Goal: Transaction & Acquisition: Book appointment/travel/reservation

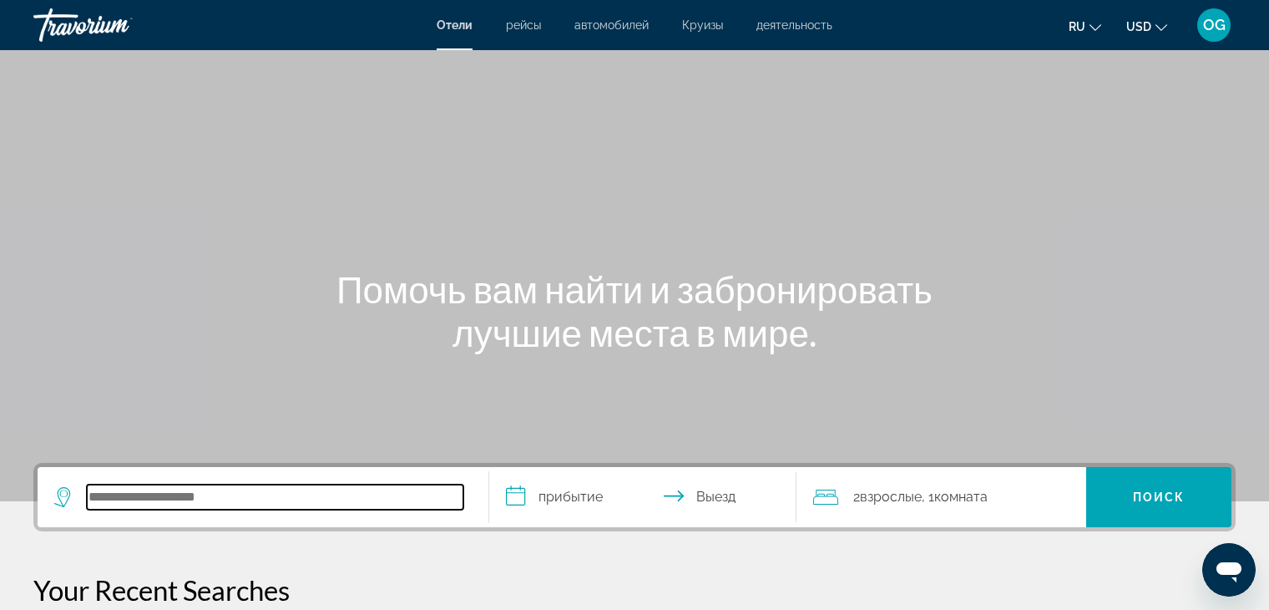
click at [271, 489] on input "Search hotel destination" at bounding box center [275, 496] width 377 height 25
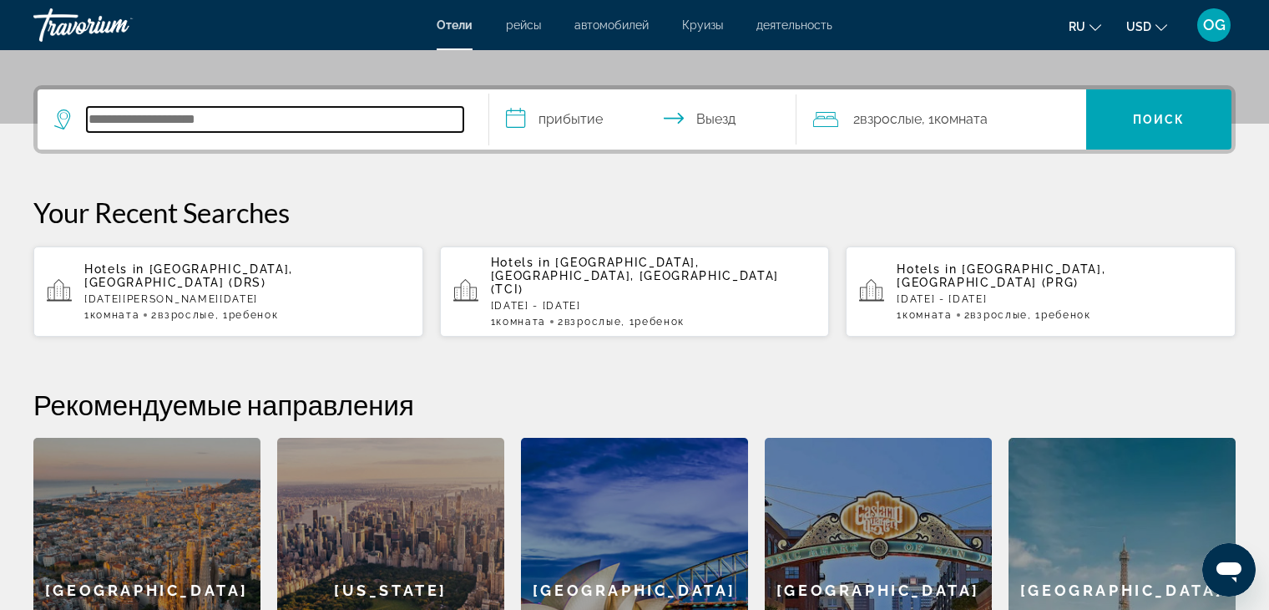
scroll to position [408, 0]
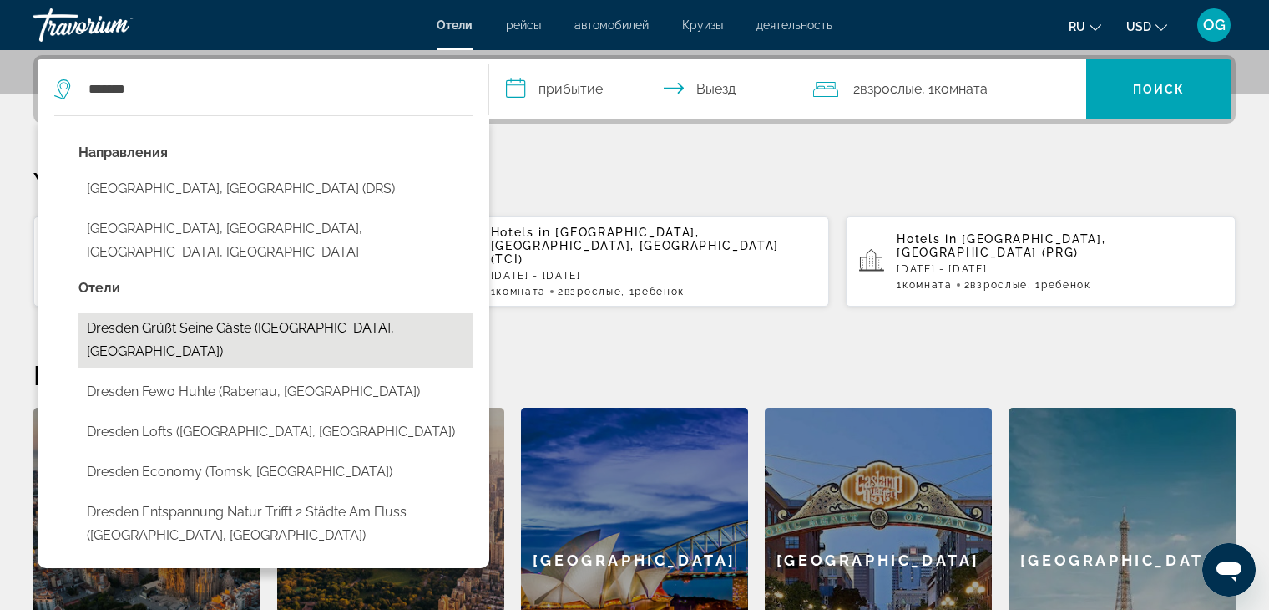
click at [229, 312] on button "Dresden grüßt seine Gäste ([GEOGRAPHIC_DATA], [GEOGRAPHIC_DATA])" at bounding box center [276, 339] width 394 height 55
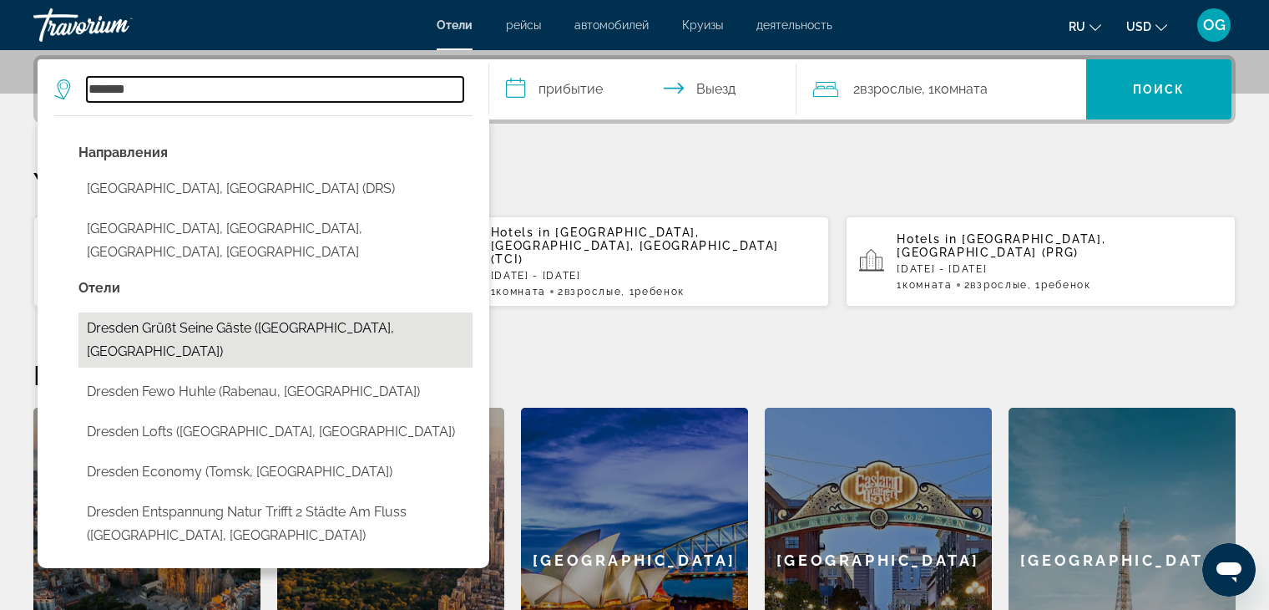
type input "**********"
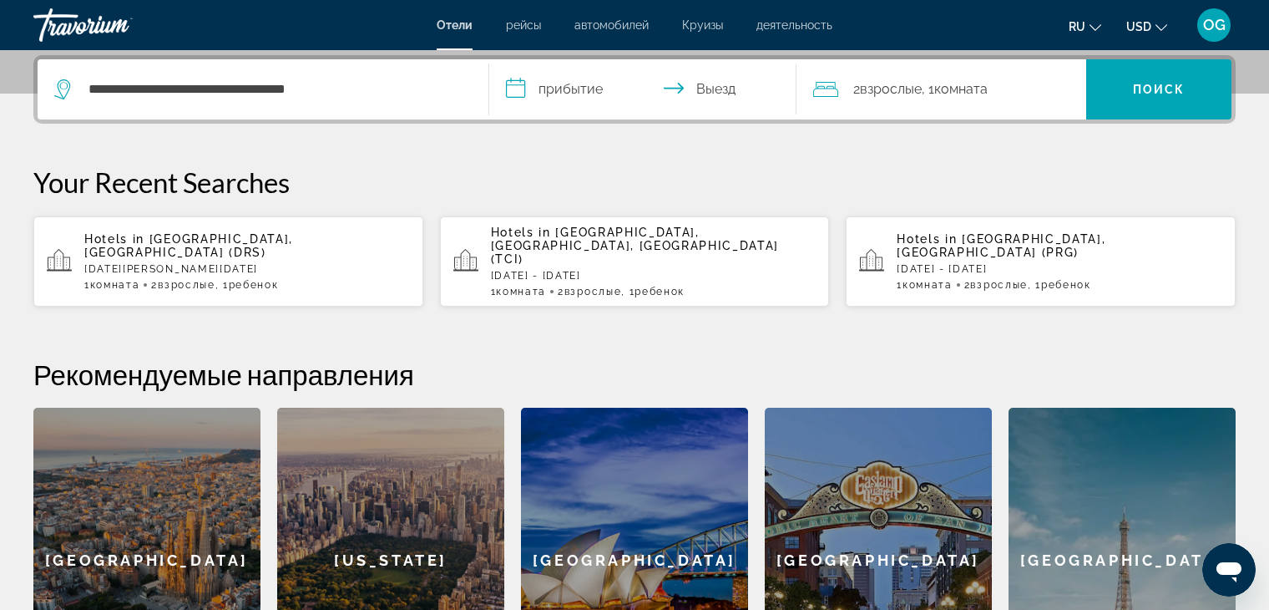
click at [578, 94] on input "**********" at bounding box center [646, 91] width 314 height 65
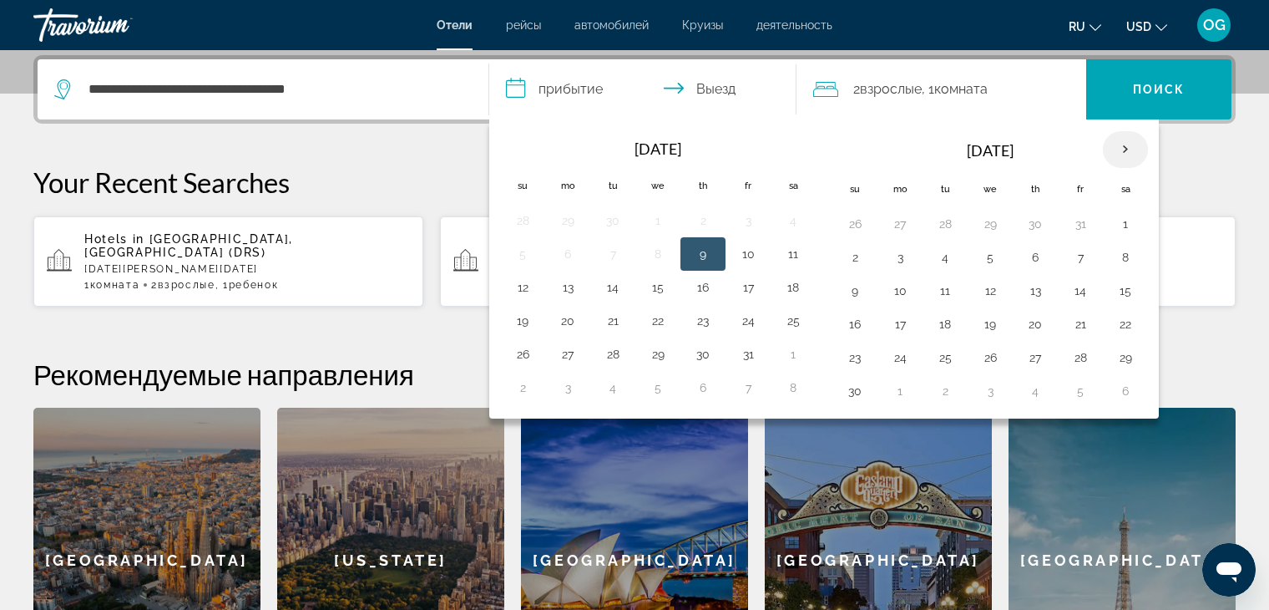
click at [1122, 152] on th "Next month" at bounding box center [1125, 149] width 45 height 37
click at [1125, 151] on th "Next month" at bounding box center [1125, 149] width 45 height 37
click at [846, 392] on button "29" at bounding box center [855, 390] width 27 height 23
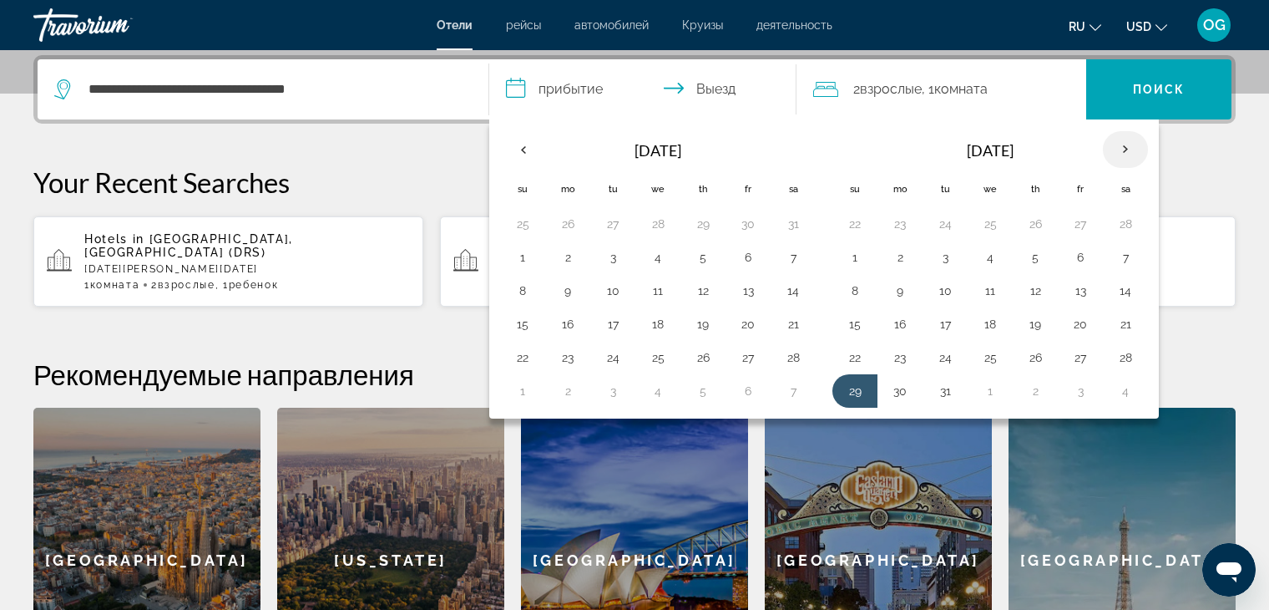
click at [1119, 149] on th "Next month" at bounding box center [1125, 149] width 45 height 37
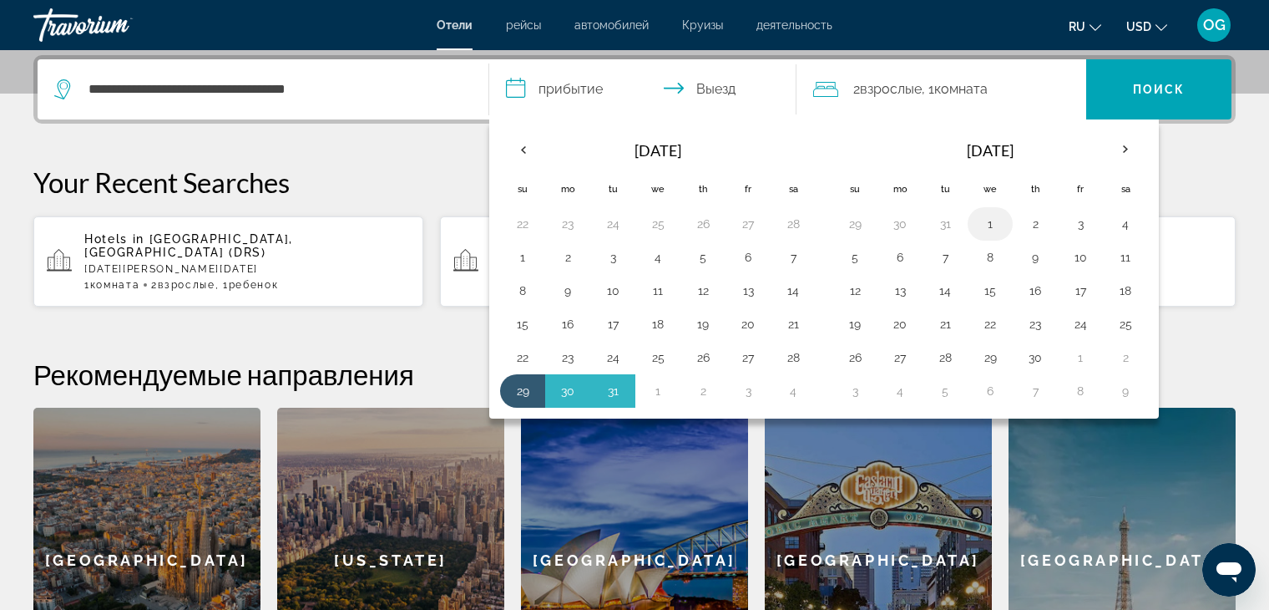
click at [980, 219] on button "1" at bounding box center [990, 223] width 27 height 23
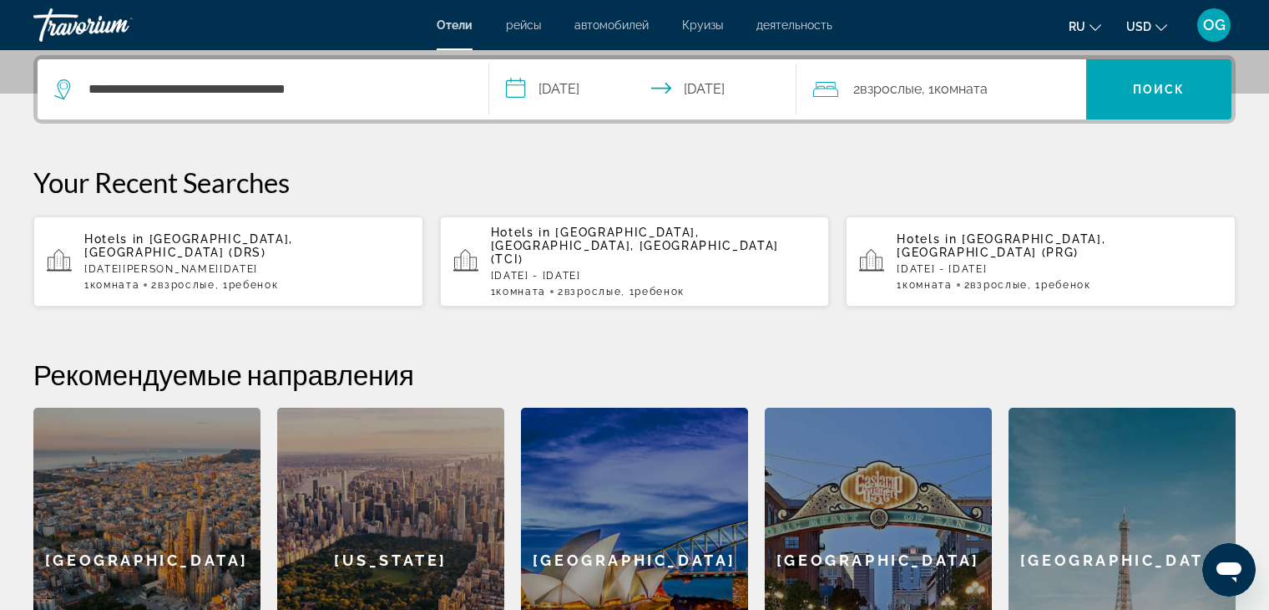
click at [782, 89] on input "**********" at bounding box center [646, 91] width 314 height 65
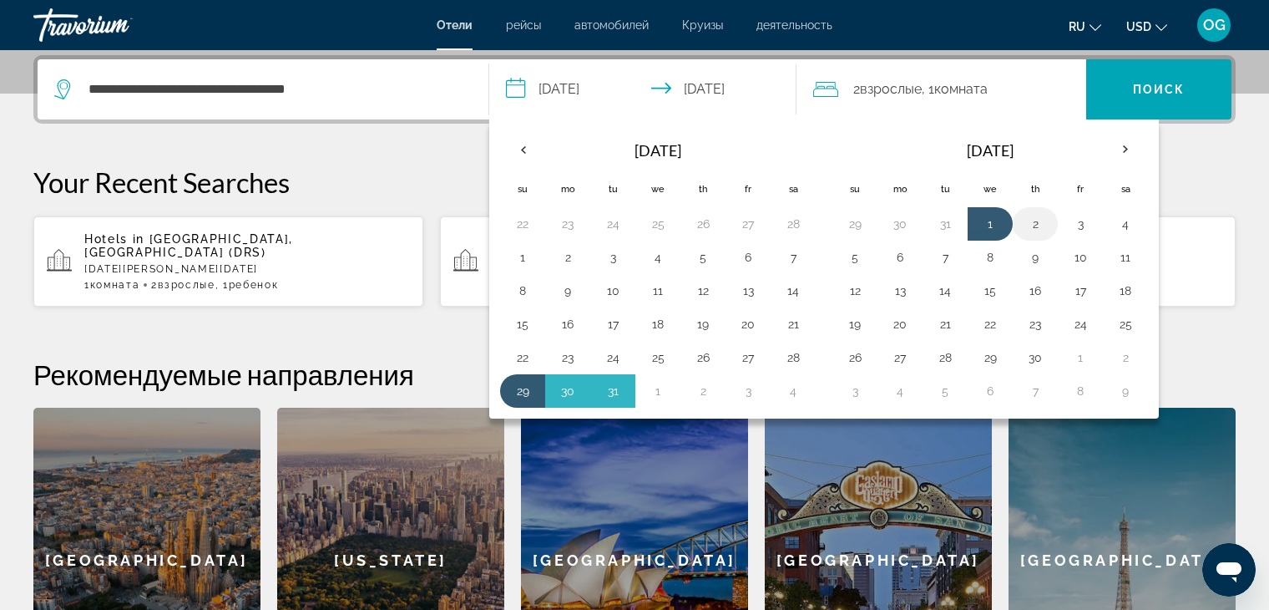
click at [1038, 226] on button "2" at bounding box center [1035, 223] width 27 height 23
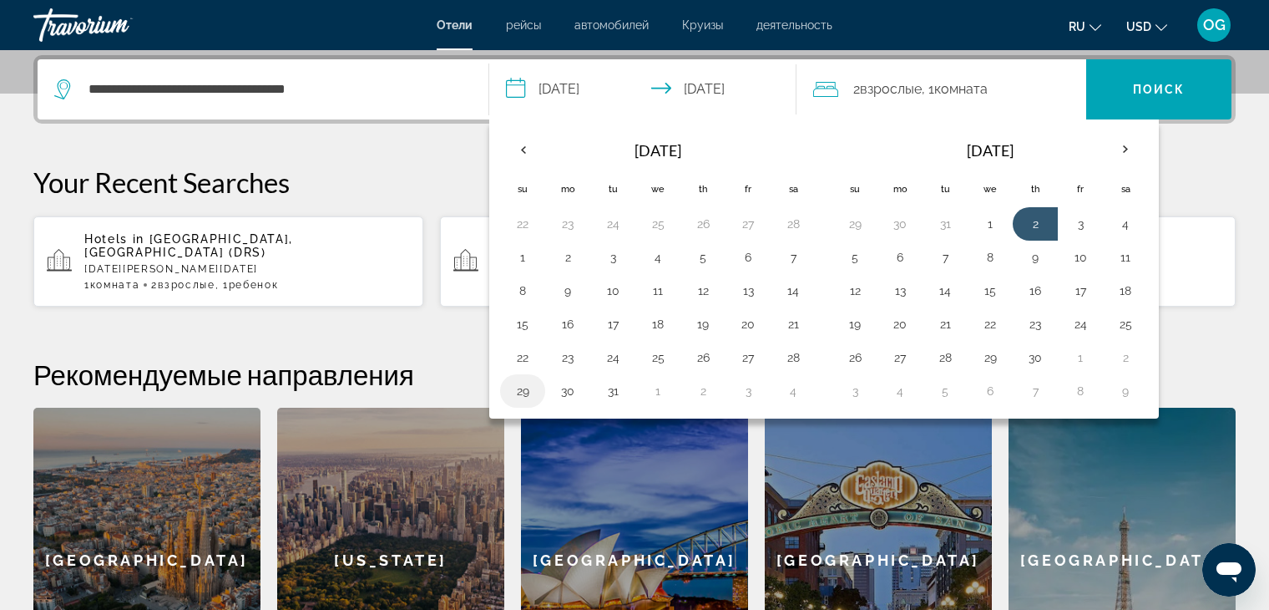
click at [517, 383] on button "29" at bounding box center [522, 390] width 27 height 23
type input "**********"
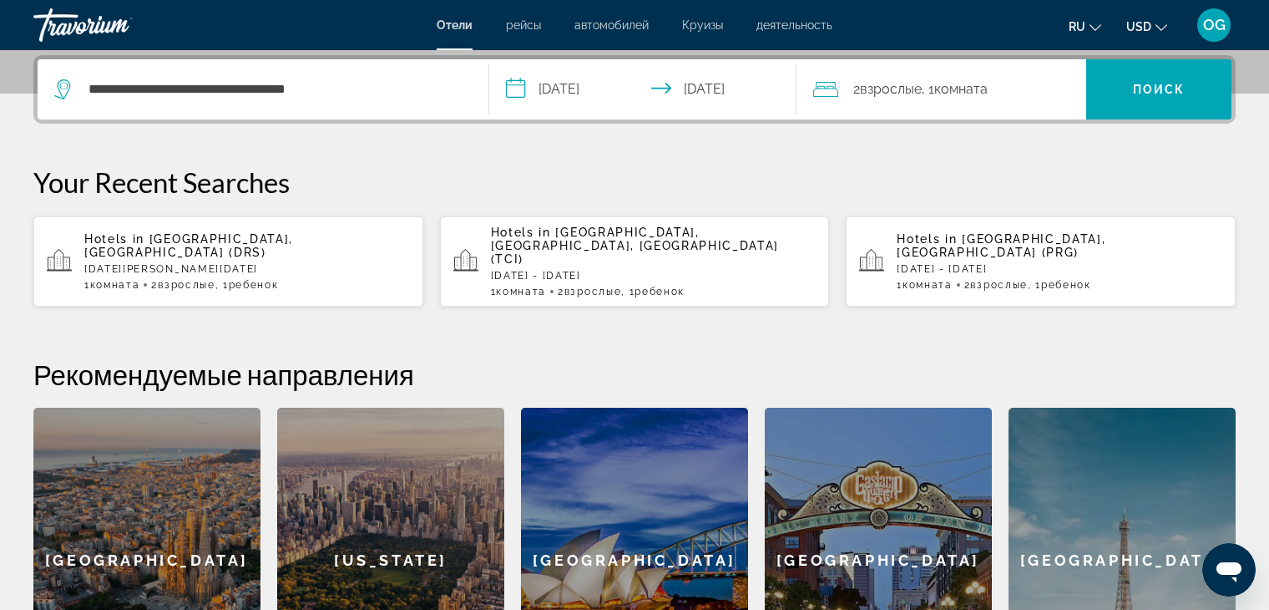
click at [1061, 97] on div "2 Взрослый Взрослые , 1 Комната номера" at bounding box center [950, 89] width 274 height 23
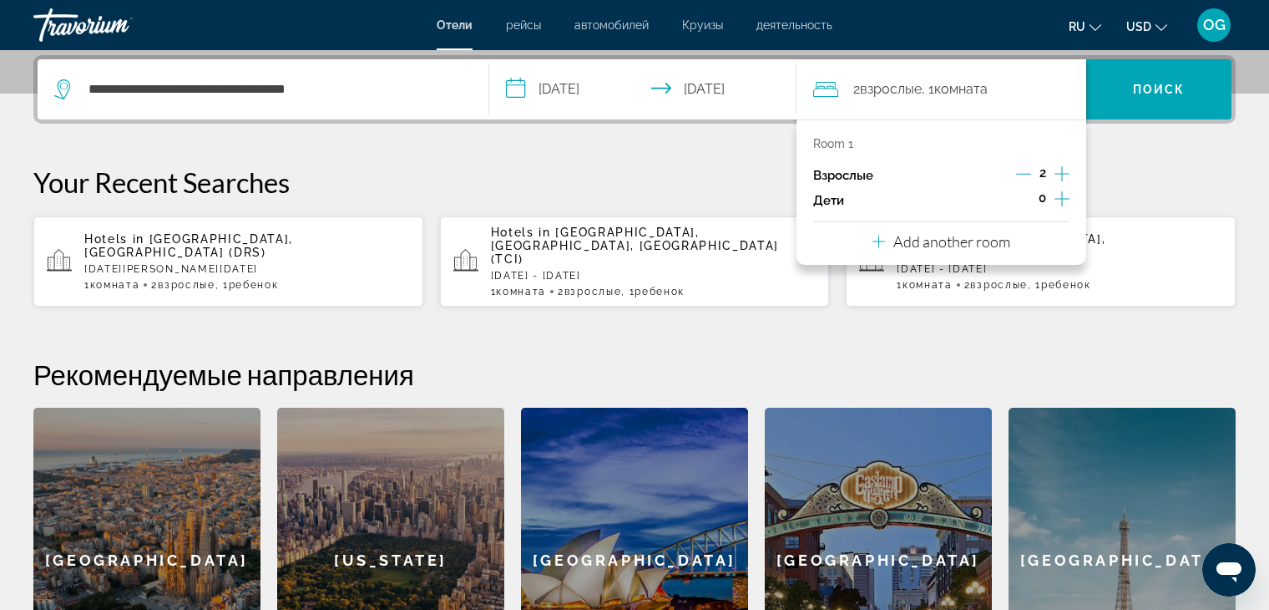
click at [1056, 200] on icon "Increment children" at bounding box center [1062, 199] width 15 height 20
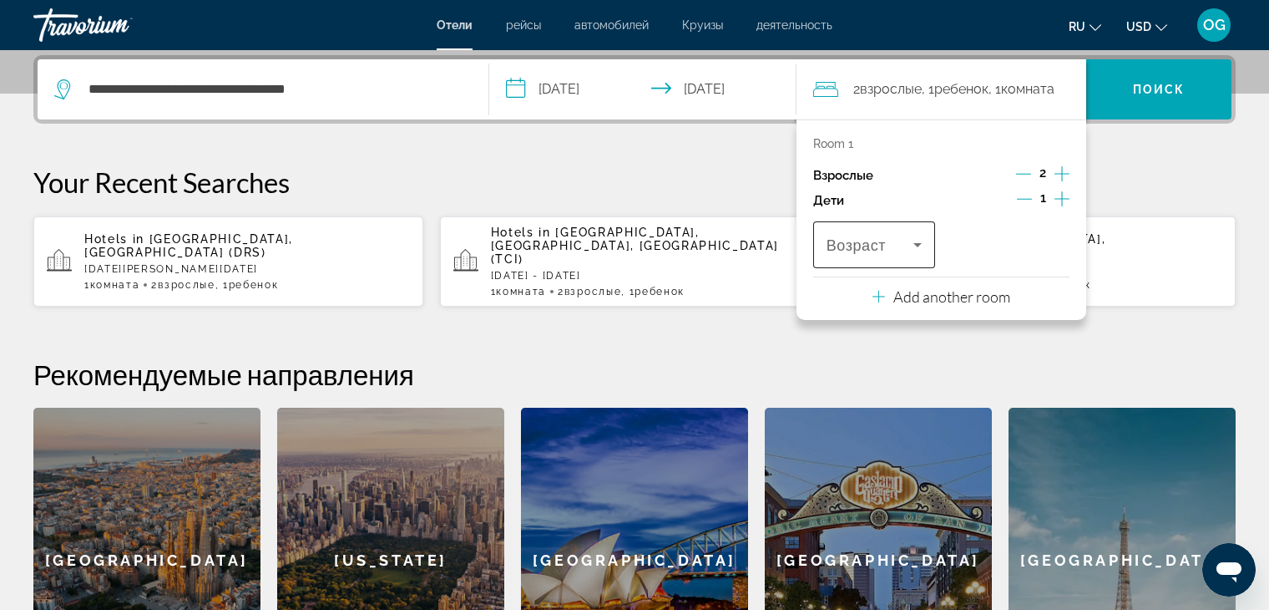
click at [923, 252] on icon "Travelers: 2 adults, 1 child" at bounding box center [918, 245] width 20 height 20
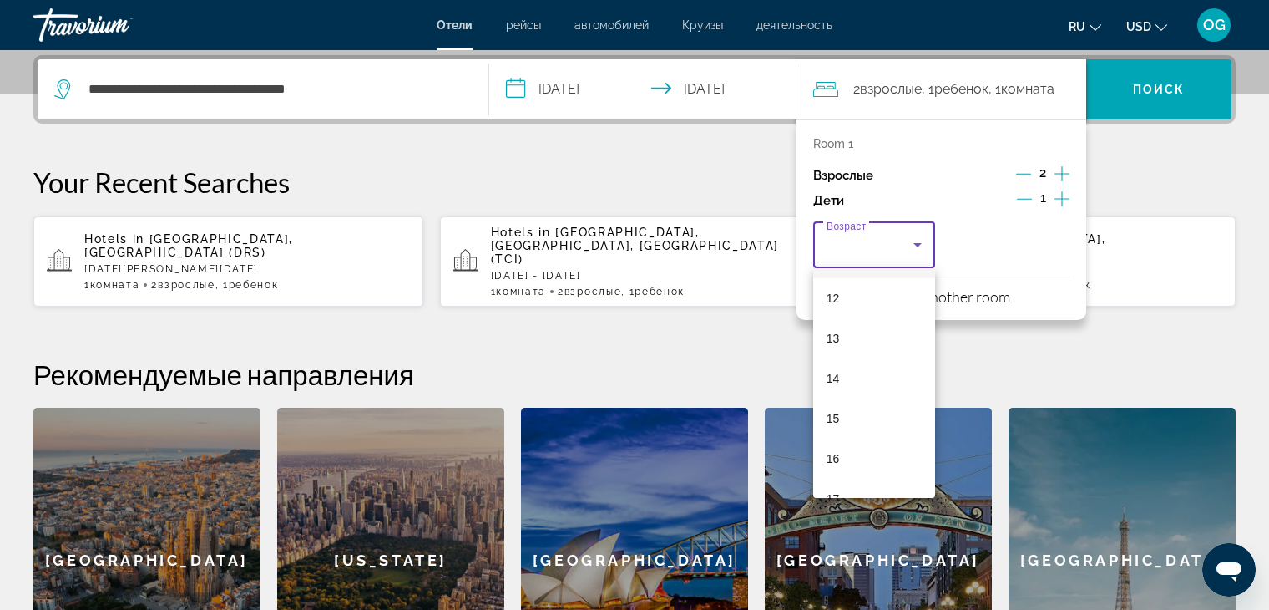
scroll to position [504, 0]
click at [864, 467] on mat-option "17" at bounding box center [874, 472] width 122 height 40
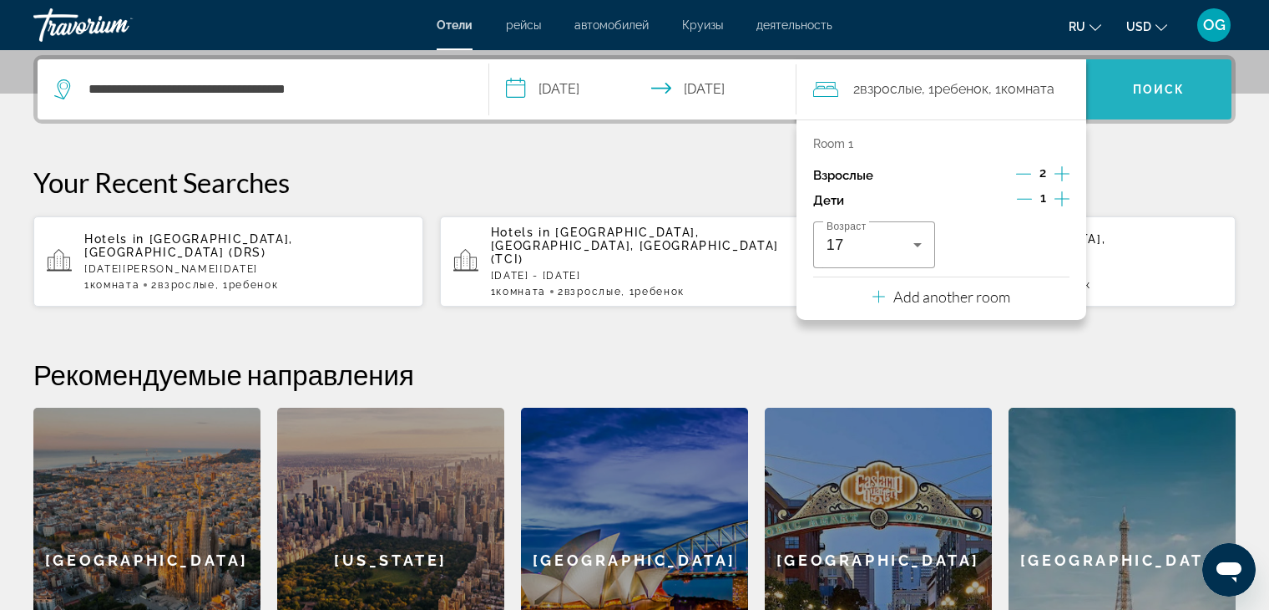
click at [1155, 103] on span "Search" at bounding box center [1159, 89] width 145 height 40
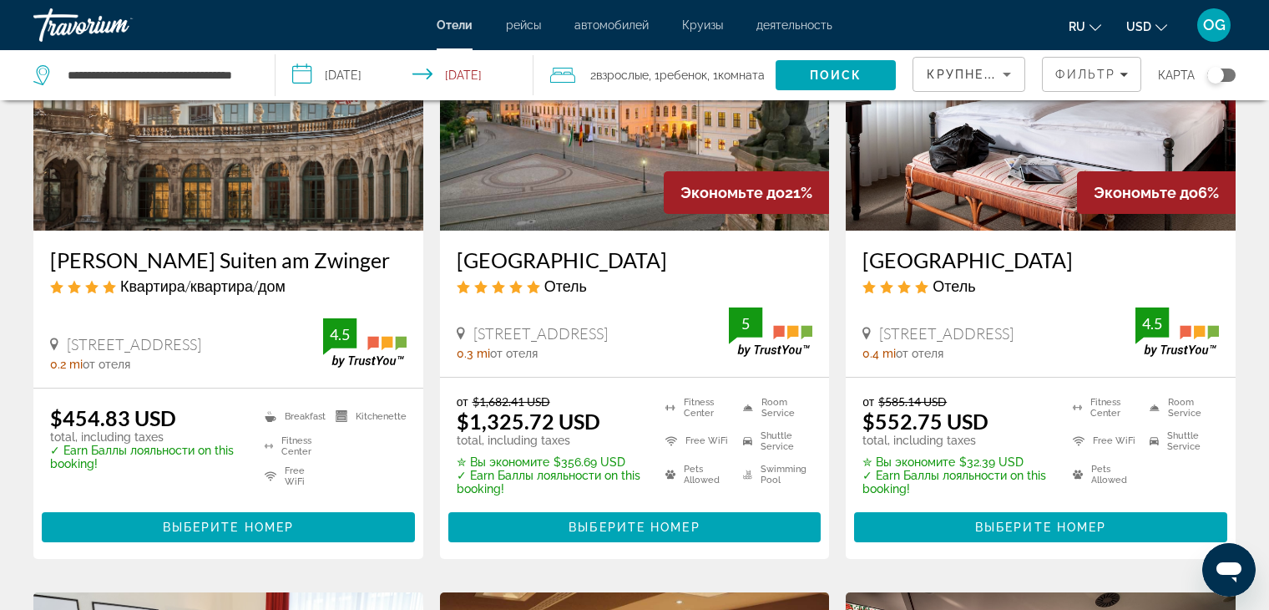
scroll to position [167, 0]
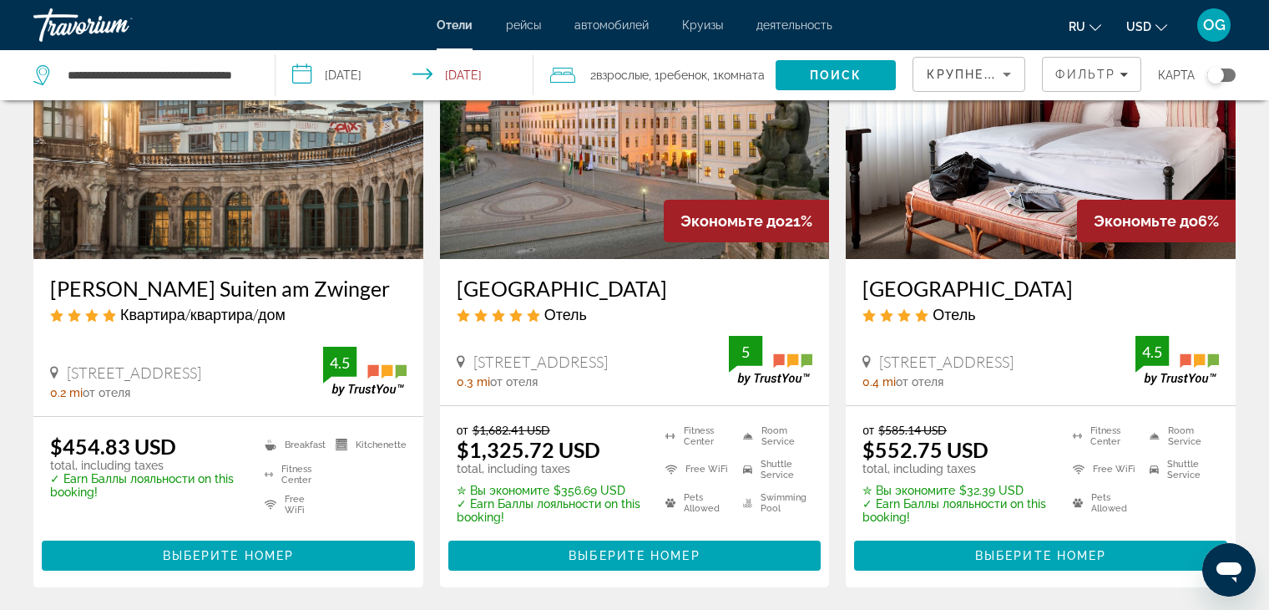
click at [1158, 24] on icon "Change currency" at bounding box center [1162, 28] width 12 height 12
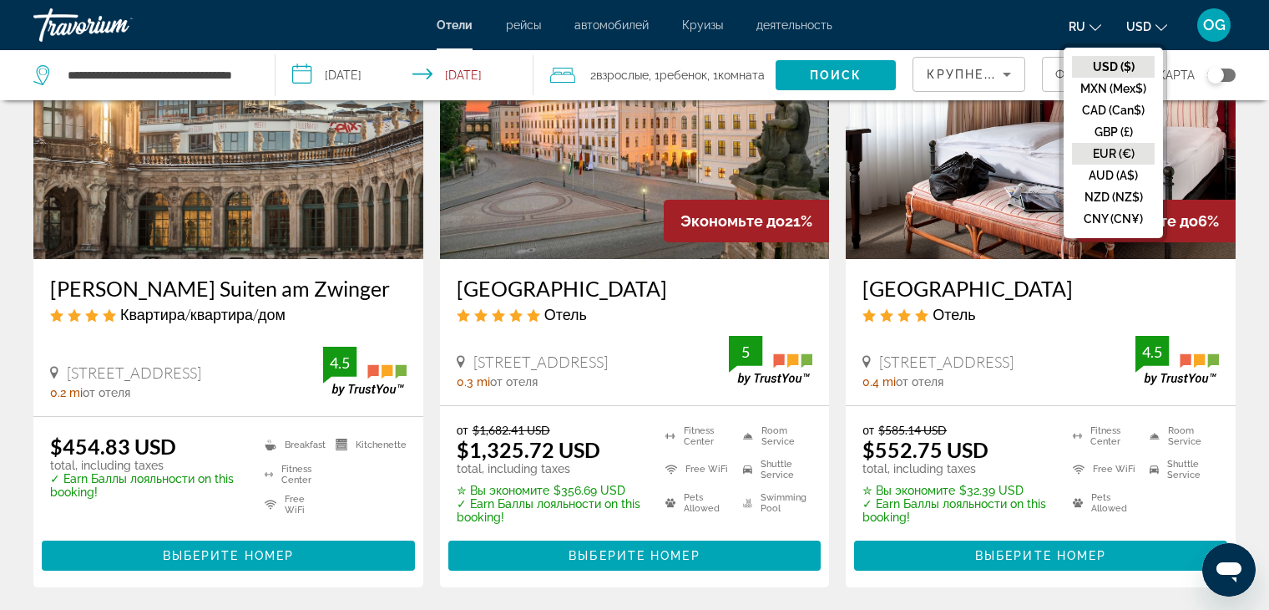
click at [1109, 156] on button "EUR (€)" at bounding box center [1113, 154] width 83 height 22
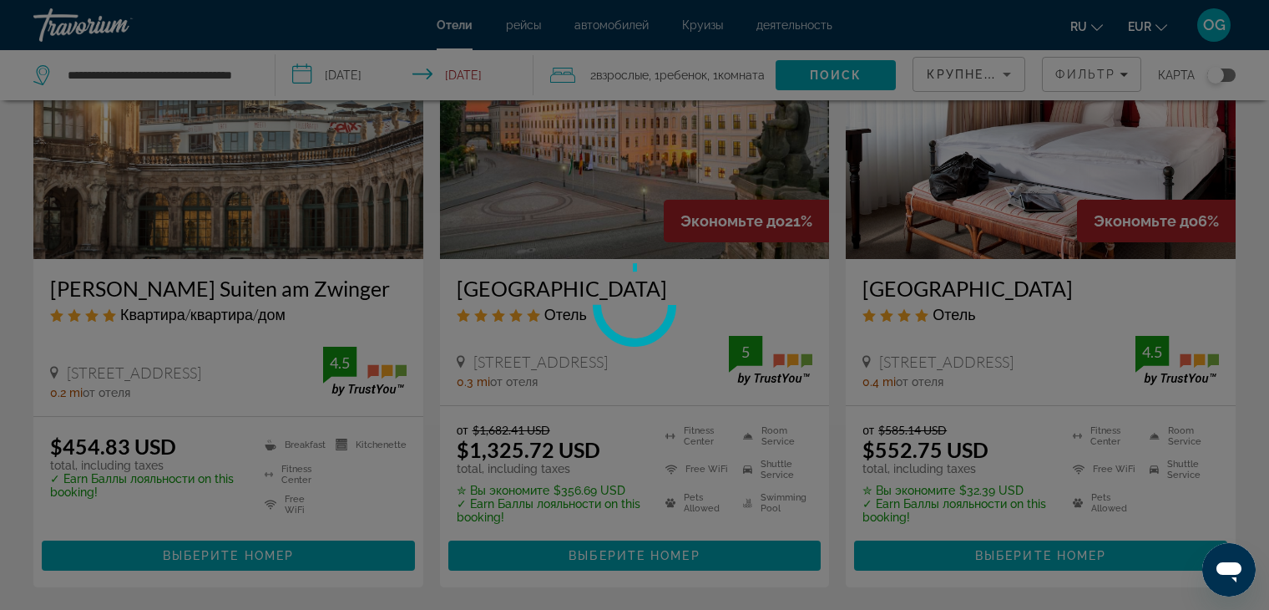
scroll to position [0, 0]
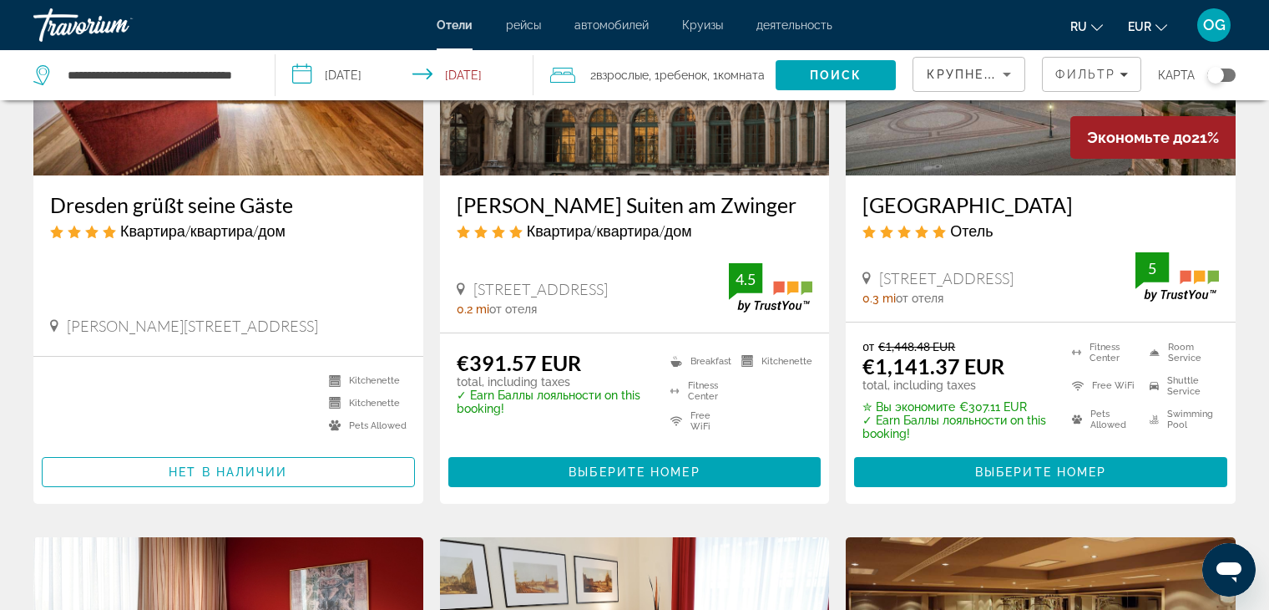
scroll to position [167, 0]
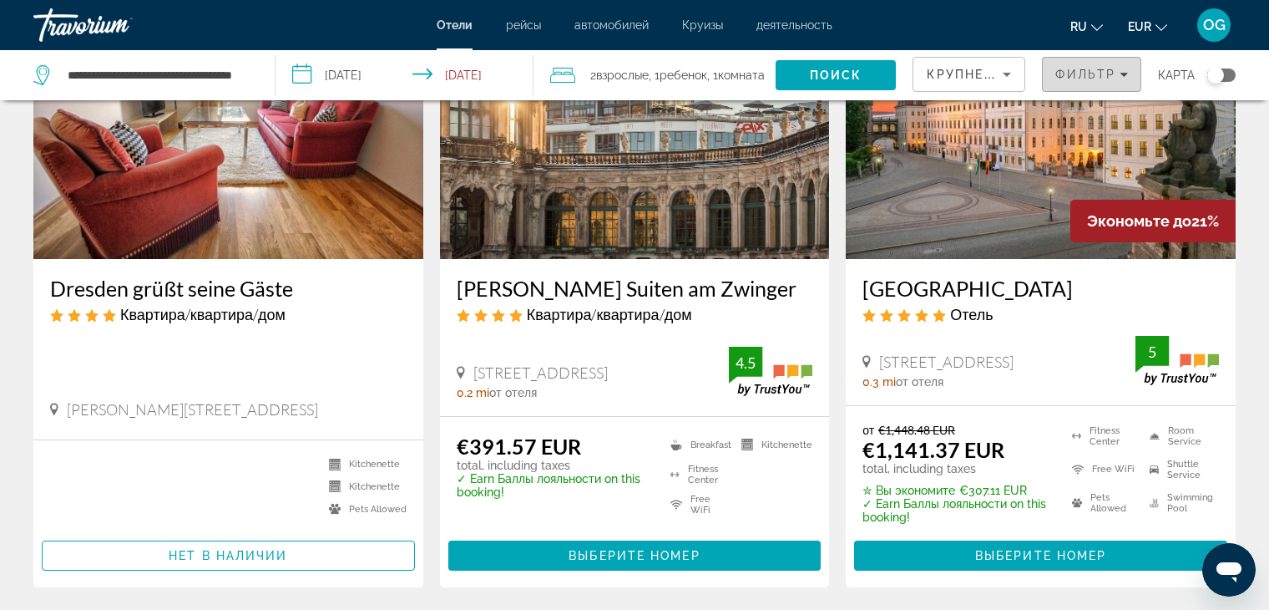
click at [1127, 76] on icon "Filters" at bounding box center [1124, 74] width 8 height 8
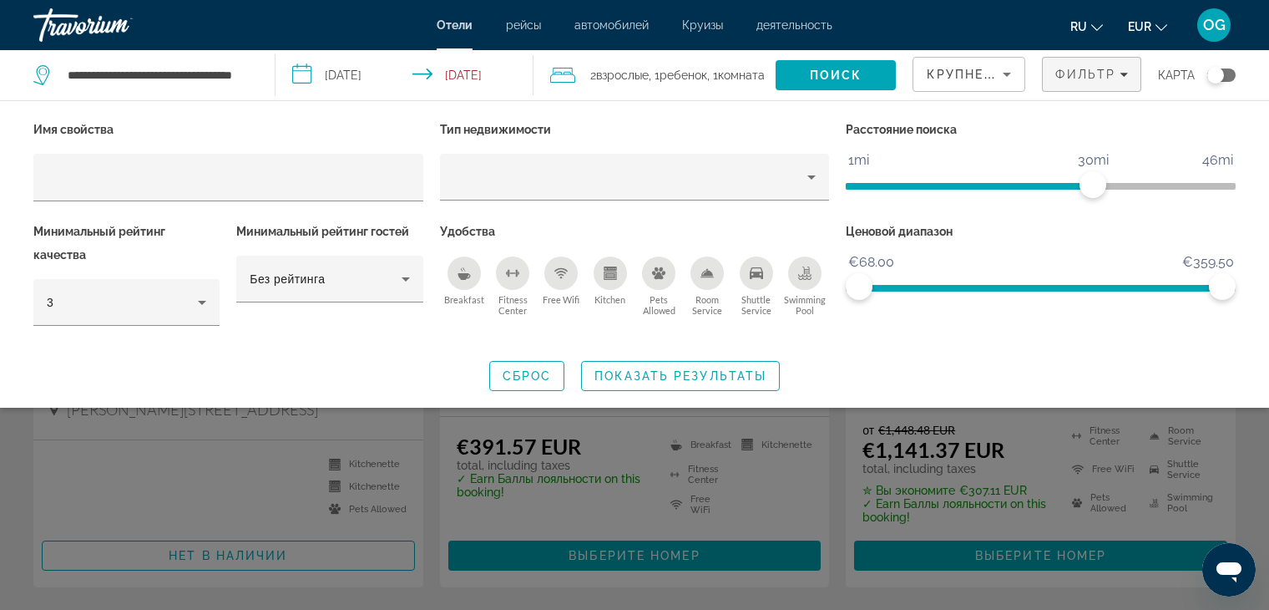
click at [465, 273] on icon "Breakfast" at bounding box center [464, 276] width 13 height 7
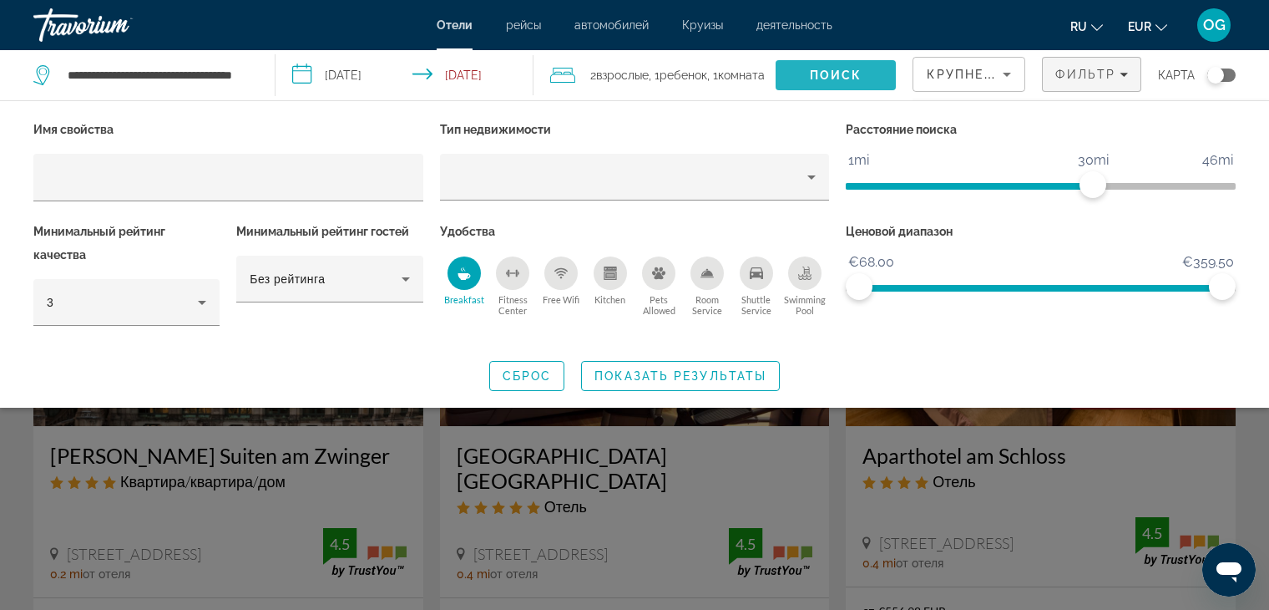
click at [827, 76] on span "Поиск" at bounding box center [836, 74] width 53 height 13
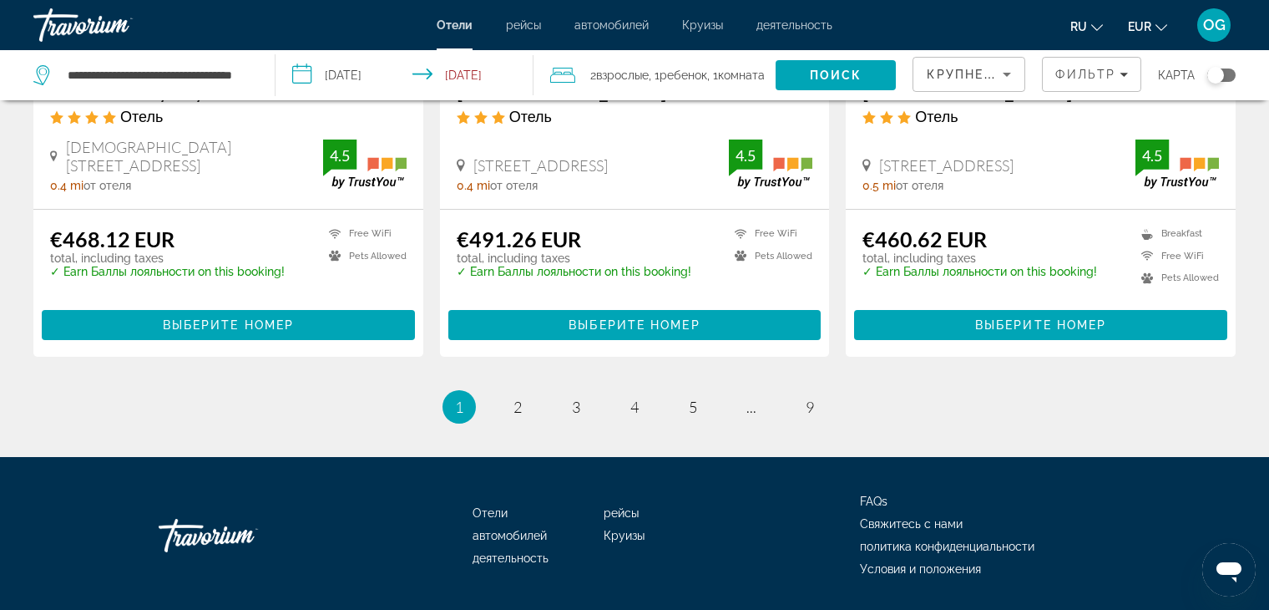
scroll to position [2378, 0]
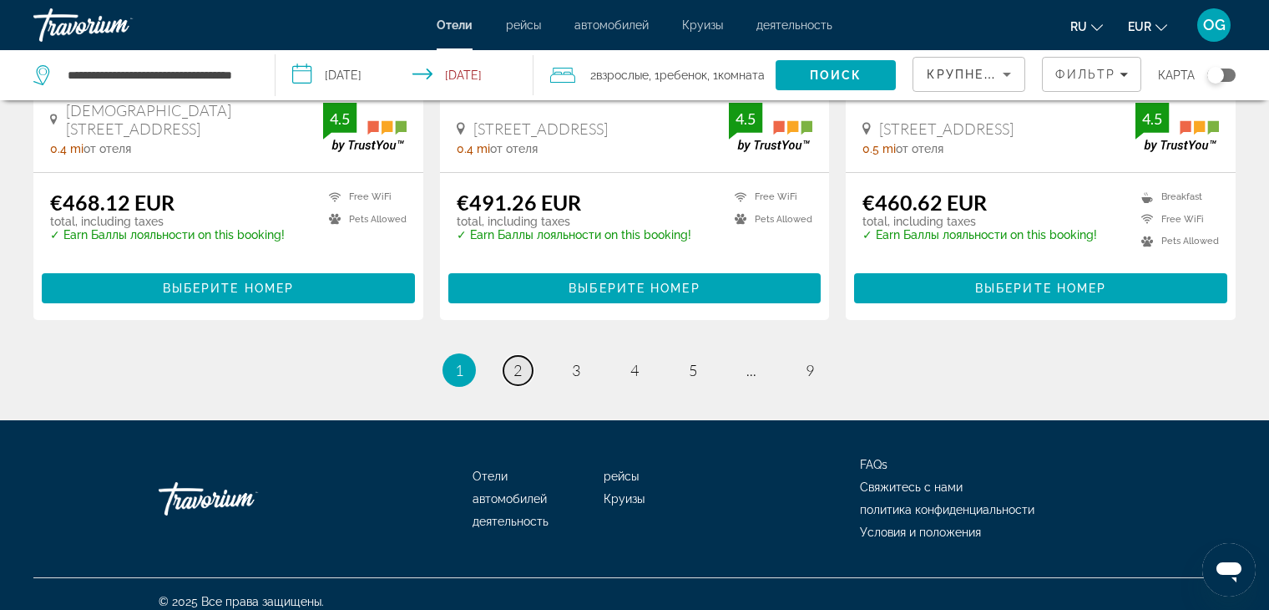
click at [524, 360] on link "page 2" at bounding box center [518, 370] width 29 height 29
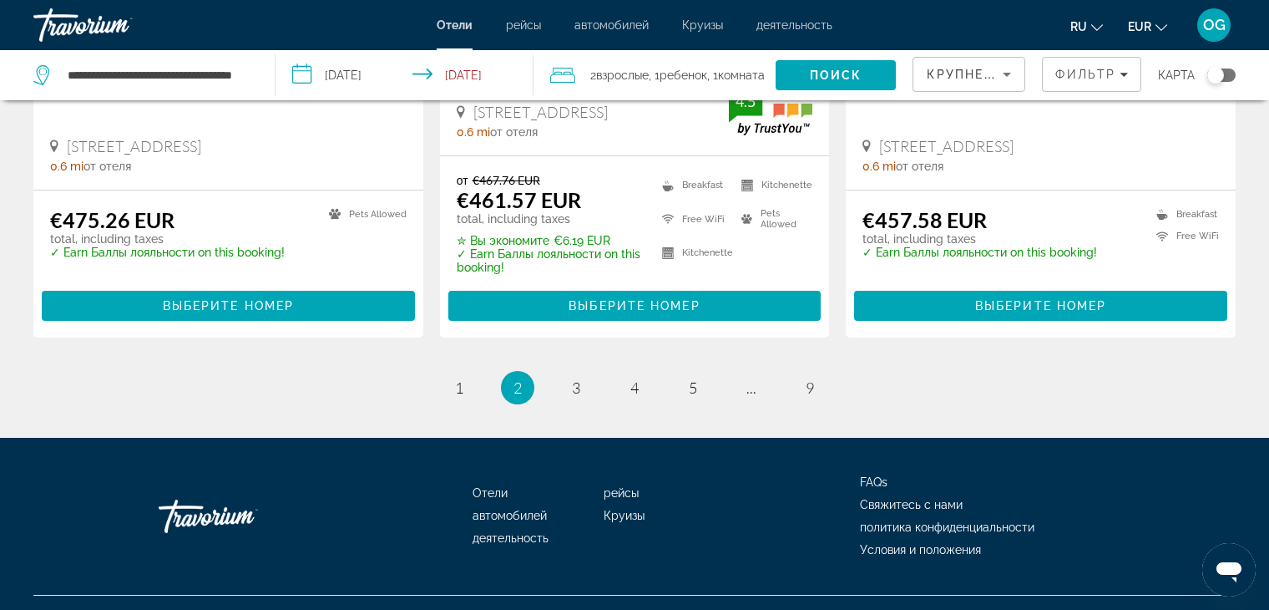
scroll to position [2352, 0]
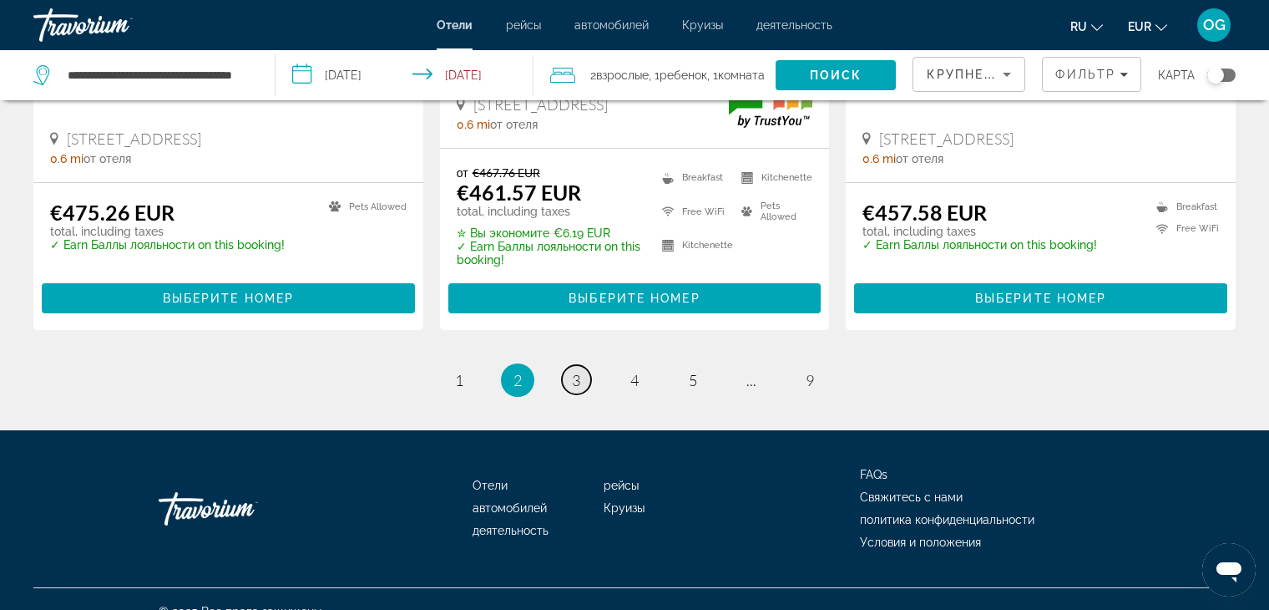
click at [581, 365] on link "page 3" at bounding box center [576, 379] width 29 height 29
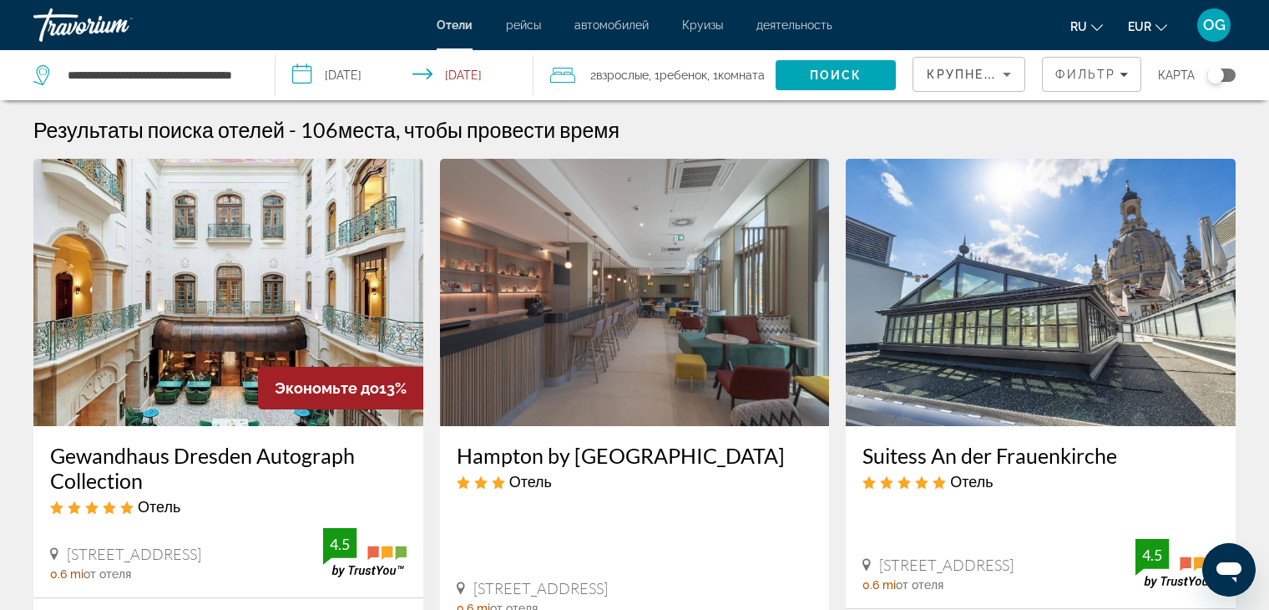
click at [1008, 78] on icon "Sort by" at bounding box center [1007, 74] width 20 height 20
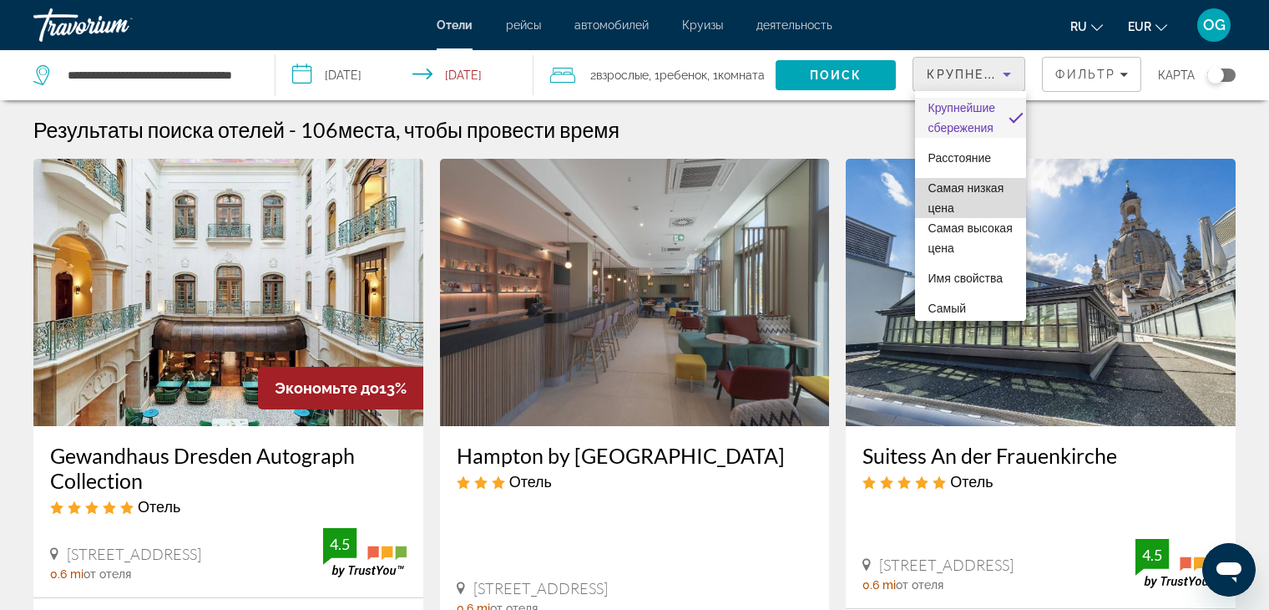
click at [971, 190] on span "Самая низкая цена" at bounding box center [971, 198] width 84 height 40
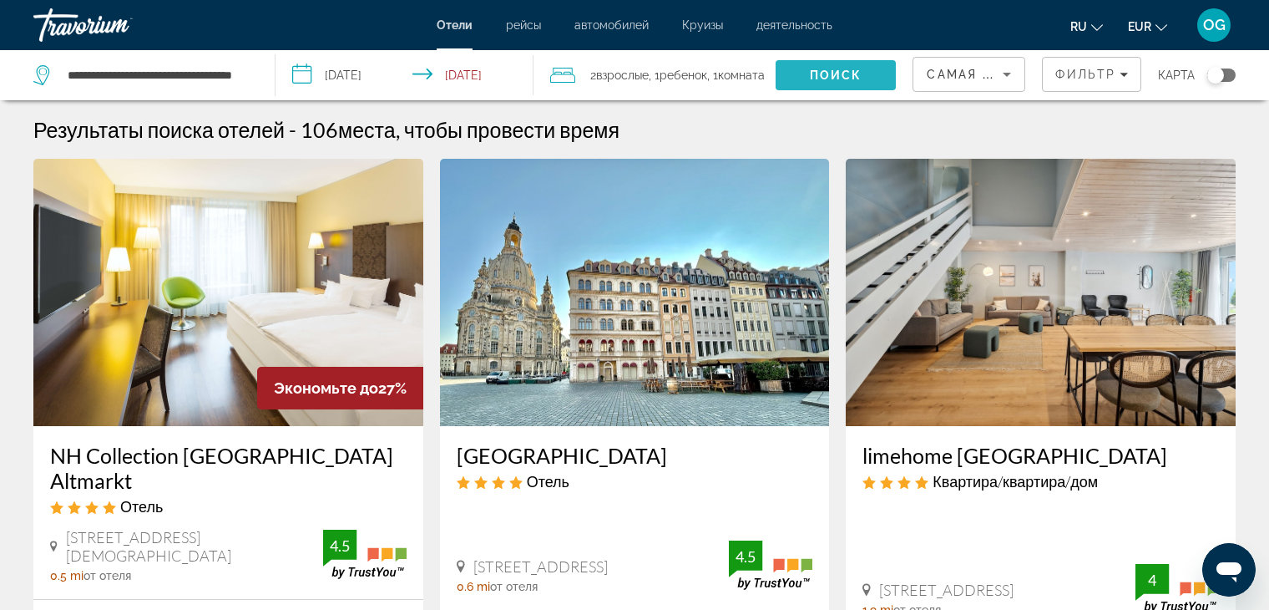
click at [828, 79] on span "Поиск" at bounding box center [836, 74] width 53 height 13
click at [840, 81] on span "Поиск" at bounding box center [836, 74] width 53 height 13
